Goal: Transaction & Acquisition: Subscribe to service/newsletter

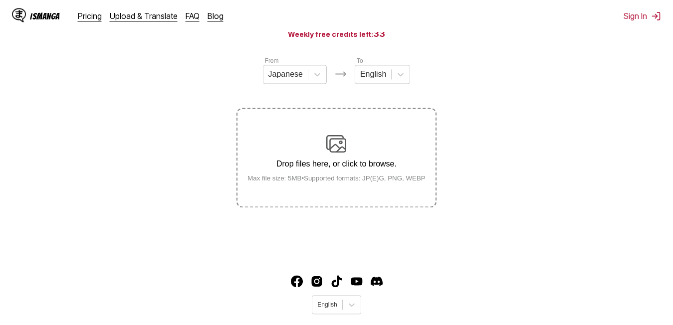
scroll to position [126, 0]
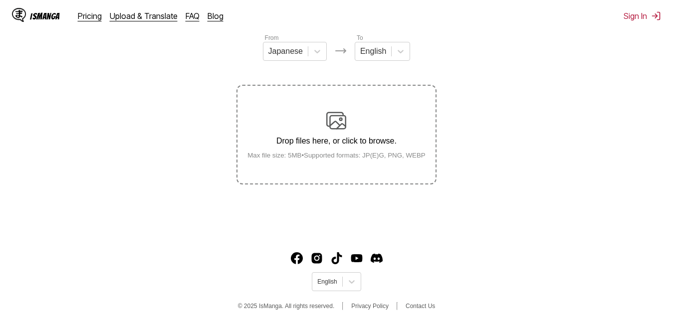
click at [338, 121] on img at bounding box center [336, 121] width 20 height 20
click at [0, 0] on input "Drop files here, or click to browse. Max file size: 5MB • Supported formats: JP…" at bounding box center [0, 0] width 0 height 0
click at [301, 57] on div at bounding box center [285, 51] width 34 height 11
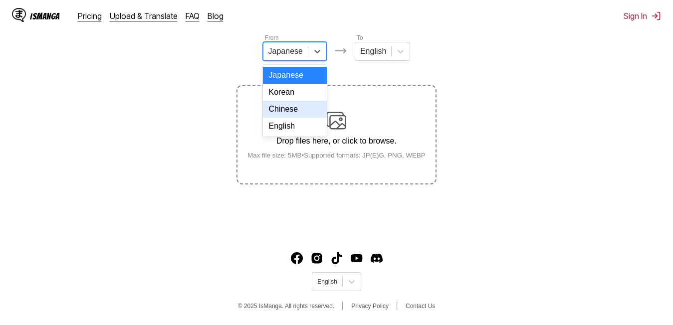
click at [289, 116] on div "Chinese" at bounding box center [295, 109] width 64 height 17
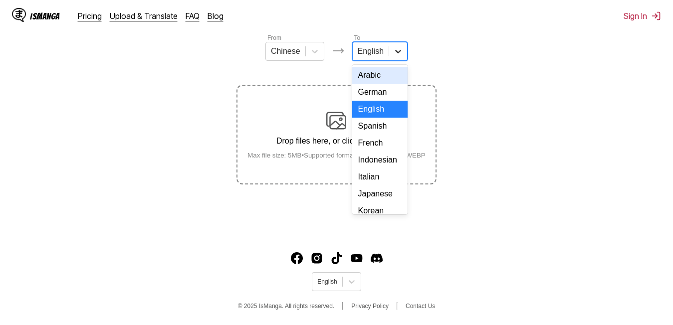
click at [398, 54] on icon at bounding box center [398, 51] width 10 height 10
click at [381, 135] on div "Spanish" at bounding box center [379, 126] width 55 height 17
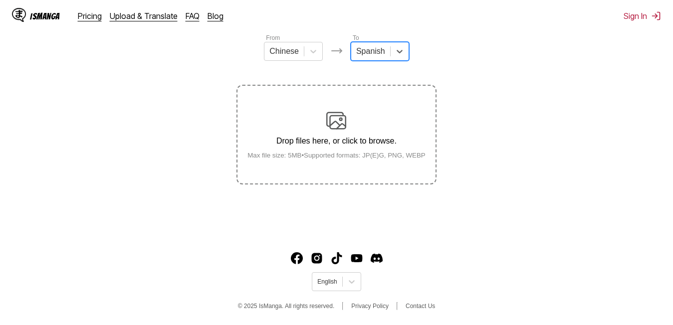
click at [337, 144] on p "Drop files here, or click to browse." at bounding box center [337, 141] width 194 height 9
click at [0, 0] on input "Drop files here, or click to browse. Max file size: 5MB • Supported formats: JP…" at bounding box center [0, 0] width 0 height 0
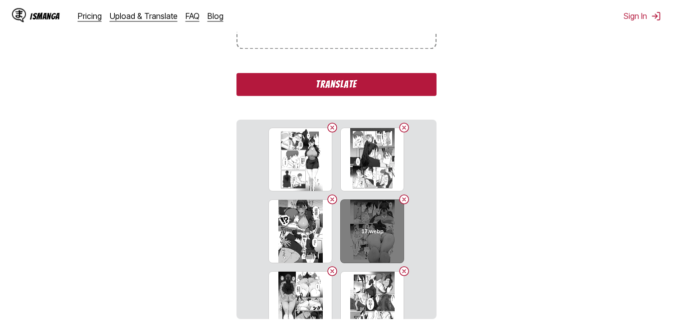
scroll to position [248, 0]
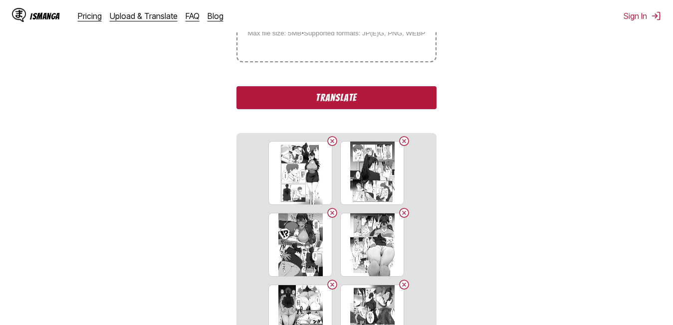
click at [368, 109] on button "Translate" at bounding box center [337, 97] width 200 height 23
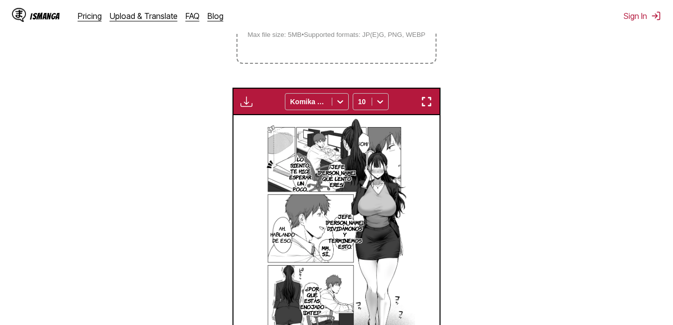
scroll to position [229, 0]
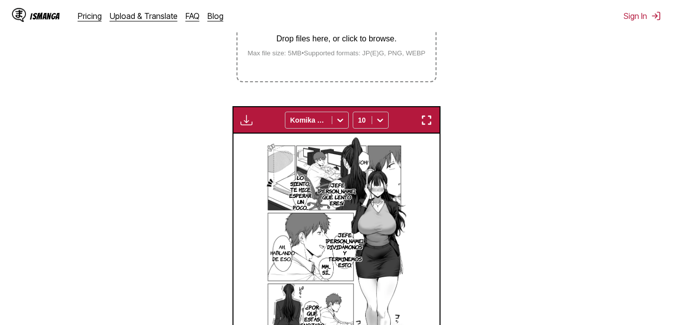
click at [247, 121] on img "button" at bounding box center [247, 120] width 12 height 12
click at [254, 157] on small "Available for premium users only" at bounding box center [263, 143] width 42 height 51
click at [243, 123] on small "Available for premium users only" at bounding box center [263, 143] width 42 height 51
click at [236, 108] on section "From Chinese To Spanish Drop files here, or click to browse. Max file size: 5MB…" at bounding box center [336, 157] width 657 height 453
click at [242, 124] on img "button" at bounding box center [247, 120] width 12 height 12
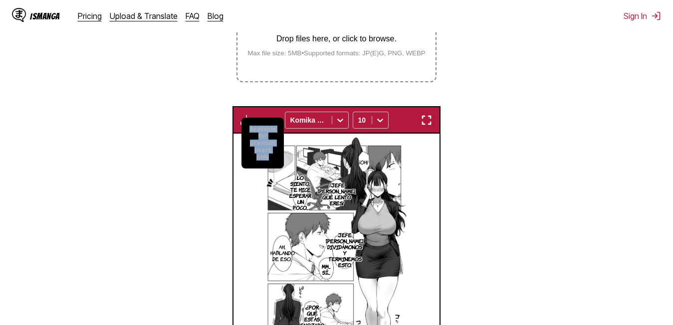
drag, startPoint x: 244, startPoint y: 133, endPoint x: 275, endPoint y: 160, distance: 40.7
click at [275, 160] on small "Available for premium users only" at bounding box center [263, 143] width 42 height 51
click at [532, 171] on section "From Chinese To Spanish Drop files here, or click to browse. Max file size: 5MB…" at bounding box center [336, 157] width 657 height 453
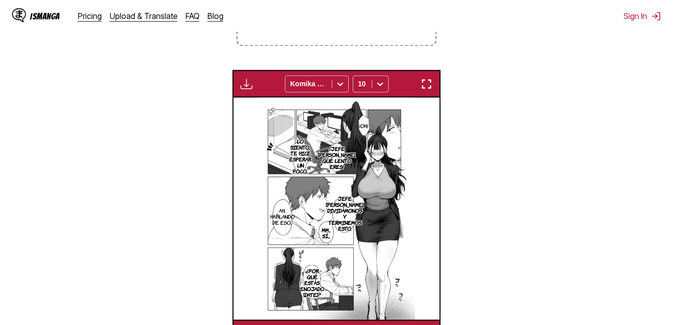
scroll to position [178, 0]
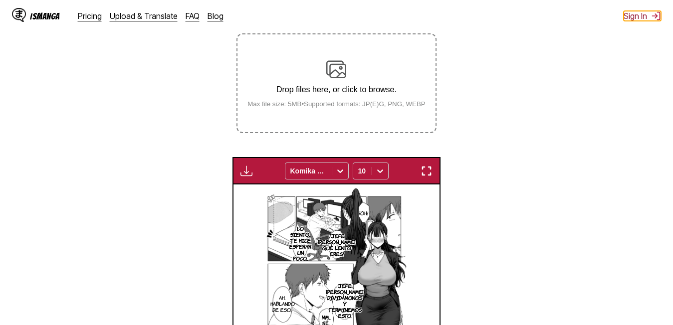
click at [660, 13] on img at bounding box center [656, 16] width 10 height 10
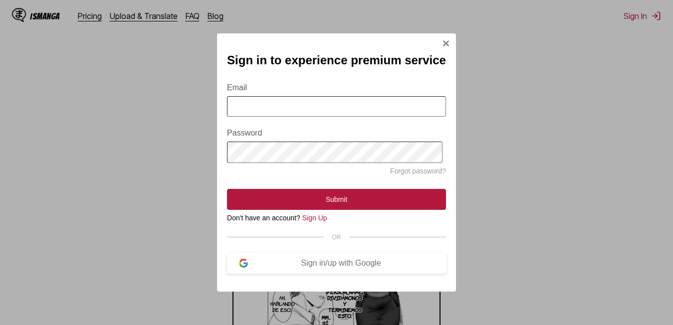
click at [304, 99] on input "Email" at bounding box center [336, 106] width 219 height 20
click at [319, 266] on div "Sign in/up with Google" at bounding box center [341, 263] width 186 height 9
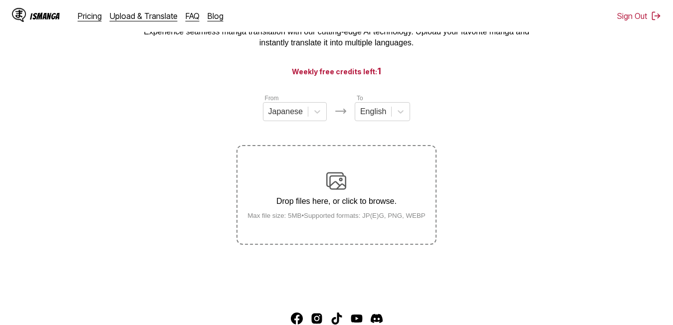
scroll to position [75, 0]
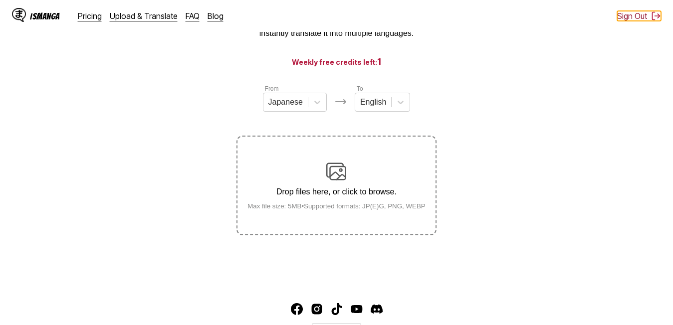
click at [624, 20] on button "Sign Out" at bounding box center [639, 16] width 44 height 10
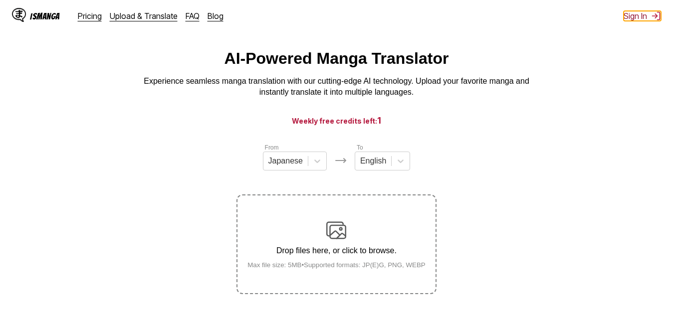
click at [643, 13] on button "Sign In" at bounding box center [642, 16] width 37 height 10
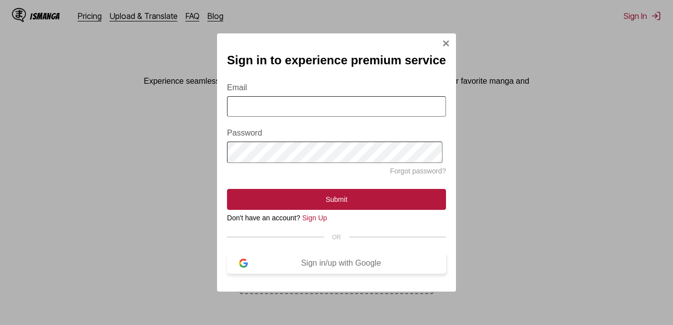
click at [248, 268] on img "Sign In Modal" at bounding box center [243, 263] width 9 height 9
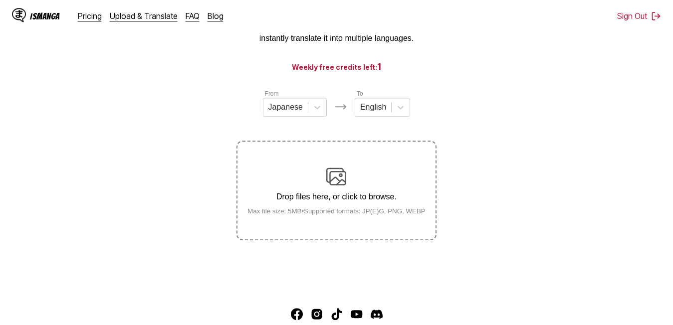
scroll to position [0, 0]
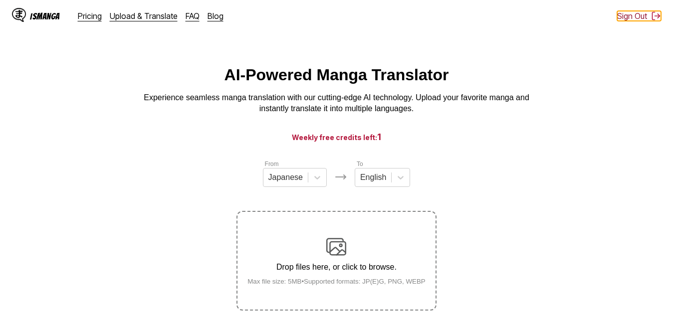
click at [625, 14] on button "Sign Out" at bounding box center [639, 16] width 44 height 10
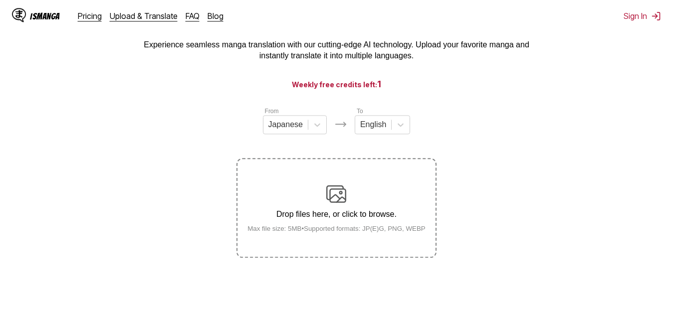
scroll to position [102, 0]
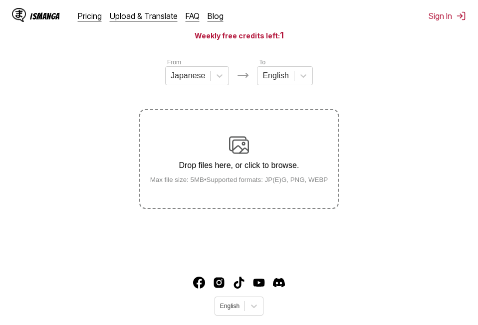
click at [312, 188] on label "Drop files here, or click to browse. Max file size: 5MB • Supported formats: JP…" at bounding box center [239, 159] width 198 height 98
click at [0, 0] on input "Drop files here, or click to browse. Max file size: 5MB • Supported formats: JP…" at bounding box center [0, 0] width 0 height 0
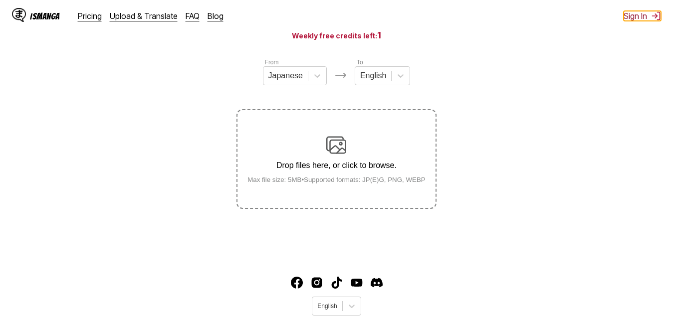
click at [634, 13] on button "Sign In" at bounding box center [642, 16] width 37 height 10
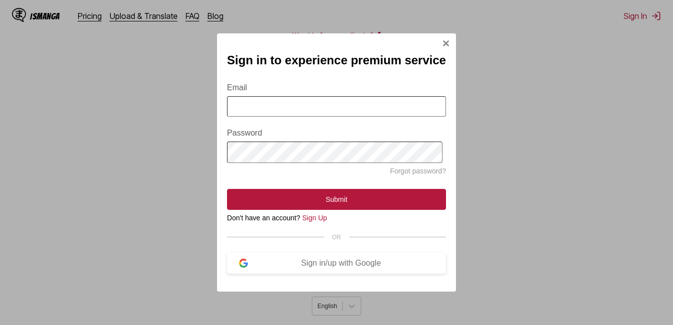
click at [331, 91] on form "Email Password Forgot password? Submit" at bounding box center [336, 140] width 219 height 139
click at [328, 94] on form "Email Password Forgot password? Submit" at bounding box center [336, 140] width 219 height 139
click at [238, 263] on button "Sign in/up with Google" at bounding box center [336, 263] width 219 height 21
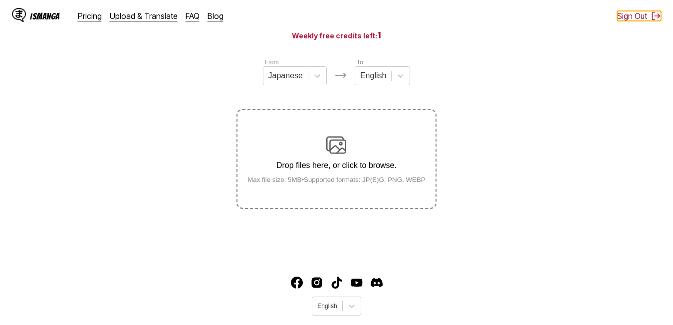
click at [657, 19] on img at bounding box center [656, 16] width 10 height 10
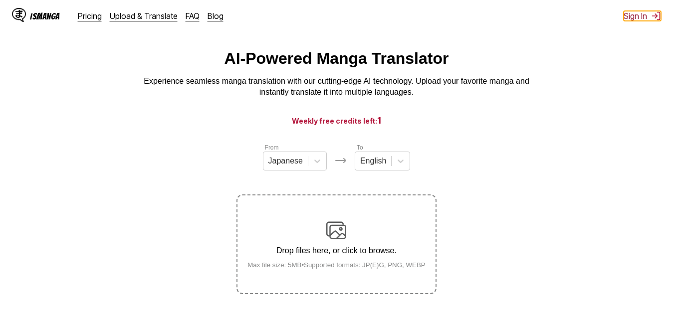
click at [639, 15] on button "Sign In" at bounding box center [642, 16] width 37 height 10
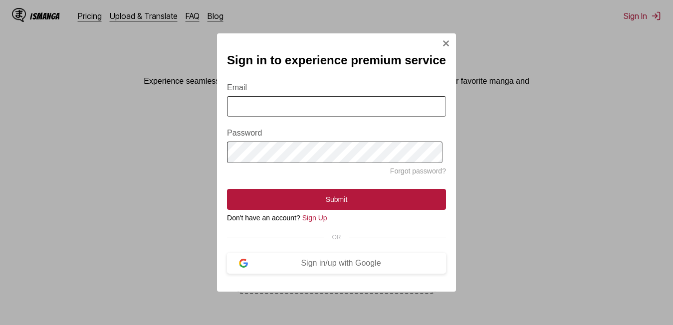
click at [291, 111] on input "Email" at bounding box center [336, 106] width 219 height 20
type input "**********"
click at [320, 42] on div "**********" at bounding box center [336, 162] width 239 height 258
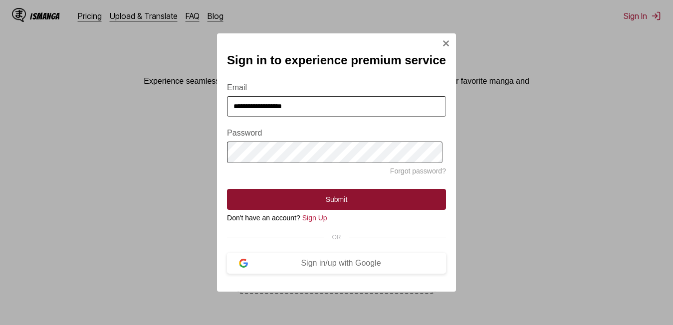
click at [326, 197] on button "Submit" at bounding box center [336, 199] width 219 height 21
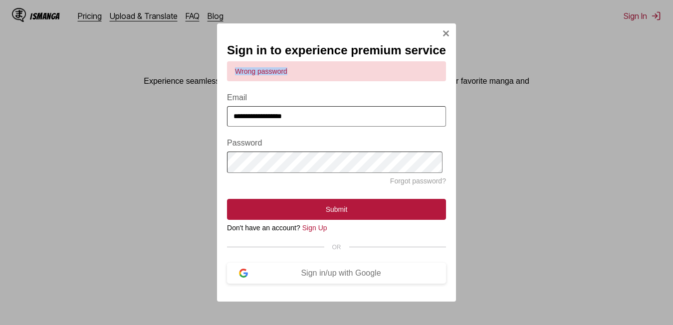
drag, startPoint x: 305, startPoint y: 65, endPoint x: 239, endPoint y: 75, distance: 67.0
click at [239, 75] on div "Wrong password" at bounding box center [336, 71] width 219 height 20
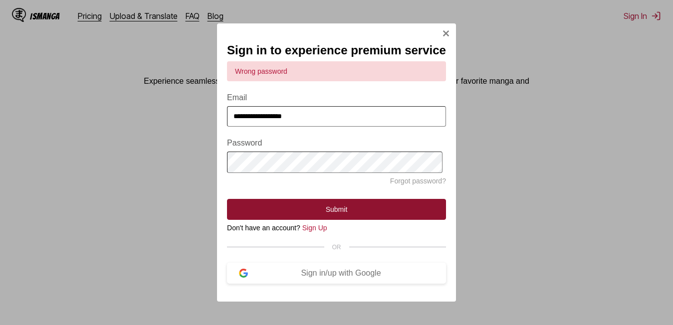
click at [316, 204] on button "Submit" at bounding box center [336, 209] width 219 height 21
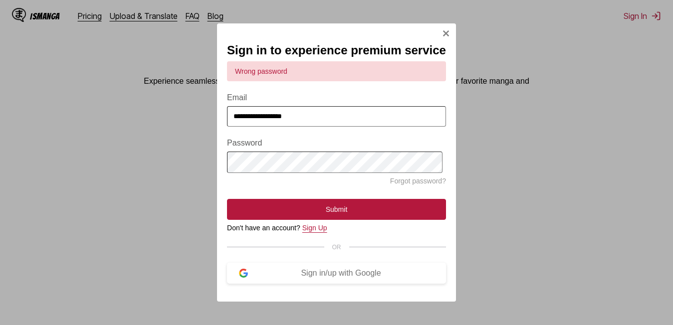
click at [317, 232] on link "Sign Up" at bounding box center [314, 228] width 25 height 8
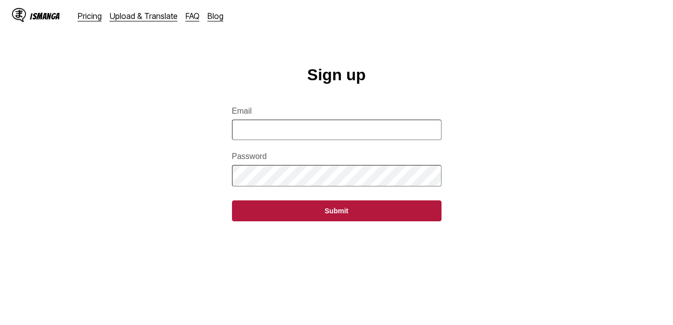
click at [264, 140] on input "Email" at bounding box center [337, 130] width 210 height 20
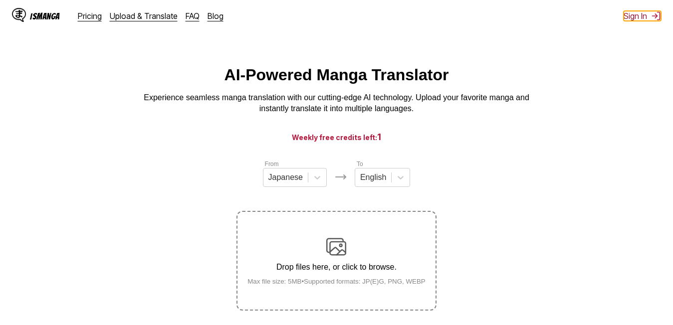
click at [642, 14] on button "Sign In" at bounding box center [642, 16] width 37 height 10
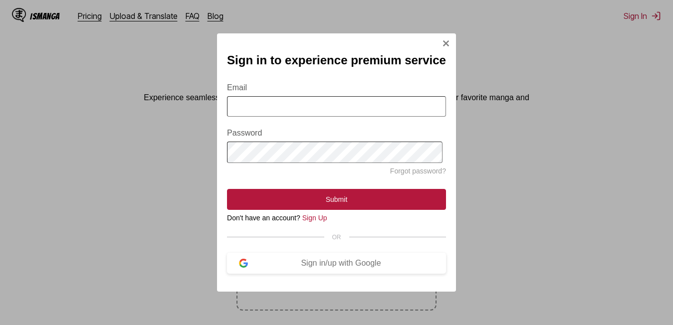
click at [298, 104] on input "Email" at bounding box center [336, 106] width 219 height 20
drag, startPoint x: 314, startPoint y: 107, endPoint x: 236, endPoint y: 104, distance: 77.9
click at [236, 104] on input "**********" at bounding box center [336, 106] width 219 height 20
type input "**********"
click at [314, 217] on link "Sign Up" at bounding box center [314, 218] width 25 height 8
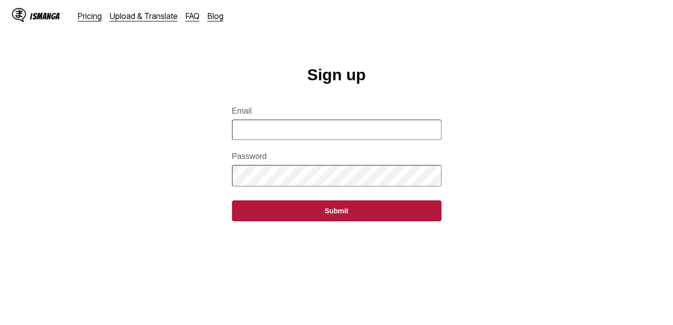
click at [298, 136] on input "Email" at bounding box center [337, 130] width 210 height 20
paste input "**********"
type input "**********"
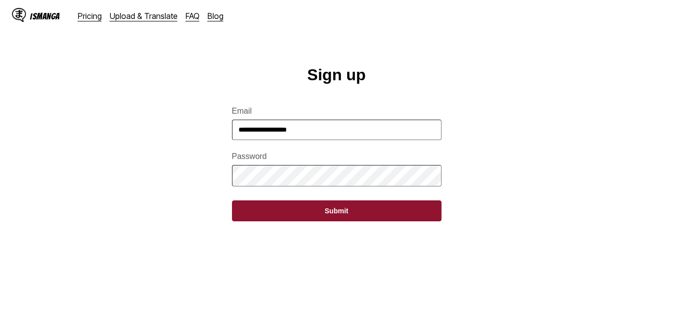
click at [307, 214] on button "Submit" at bounding box center [337, 211] width 210 height 21
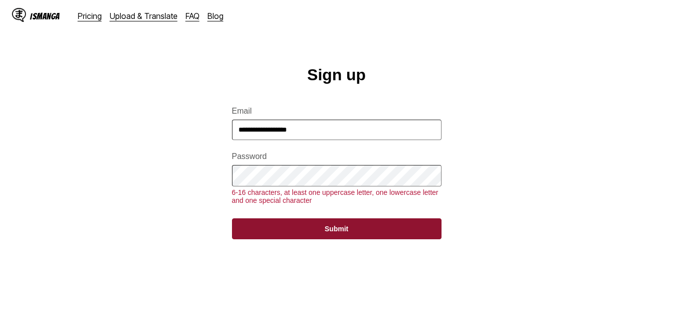
click at [318, 240] on button "Submit" at bounding box center [337, 229] width 210 height 21
click at [324, 239] on button "Submit" at bounding box center [337, 229] width 210 height 21
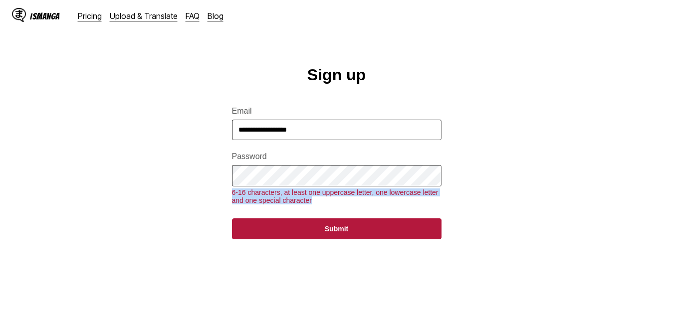
drag, startPoint x: 234, startPoint y: 203, endPoint x: 309, endPoint y: 212, distance: 76.3
click at [309, 205] on div "6-16 characters, at least one uppercase letter, one lowercase letter and one sp…" at bounding box center [337, 197] width 210 height 16
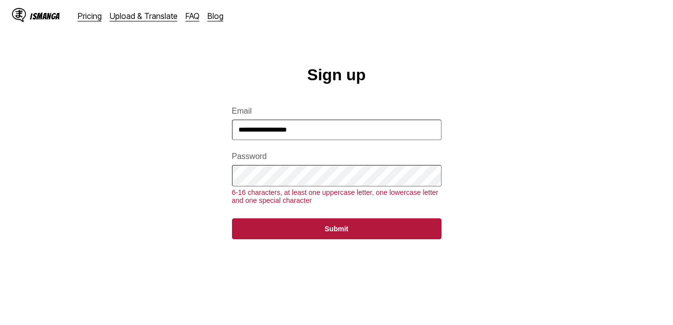
click at [571, 153] on main "**********" at bounding box center [336, 212] width 673 height 293
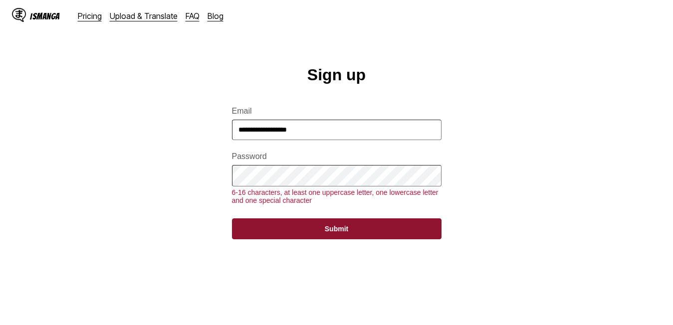
click at [332, 237] on button "Submit" at bounding box center [337, 229] width 210 height 21
click at [331, 236] on button "Submit" at bounding box center [337, 229] width 210 height 21
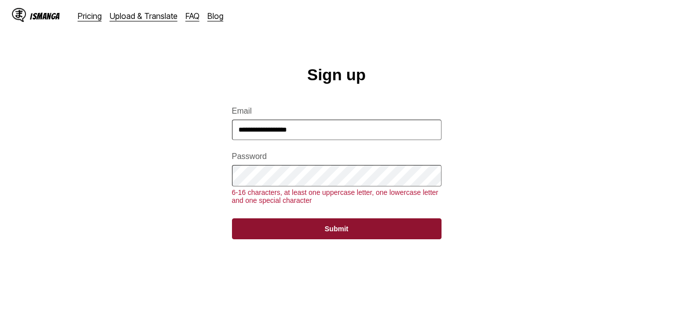
click at [331, 236] on button "Submit" at bounding box center [337, 229] width 210 height 21
click at [316, 240] on button "Submit" at bounding box center [337, 229] width 210 height 21
click at [322, 238] on button "Submit" at bounding box center [337, 229] width 210 height 21
click at [322, 240] on button "Submit" at bounding box center [337, 229] width 210 height 21
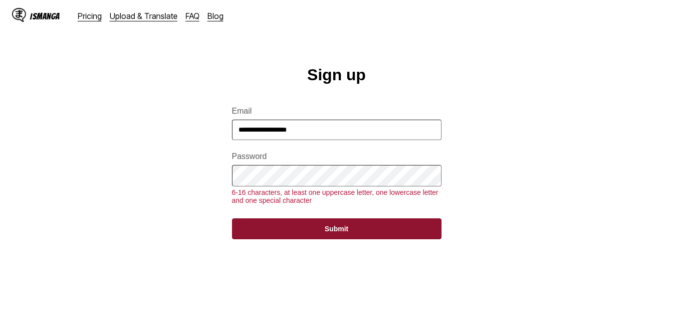
click at [329, 240] on button "Submit" at bounding box center [337, 229] width 210 height 21
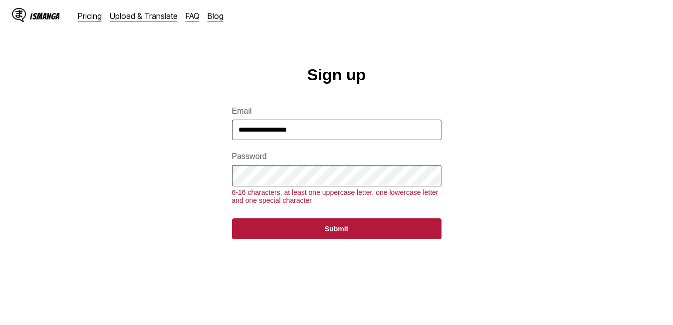
click at [348, 228] on form "**********" at bounding box center [337, 167] width 210 height 145
